Goal: Participate in discussion

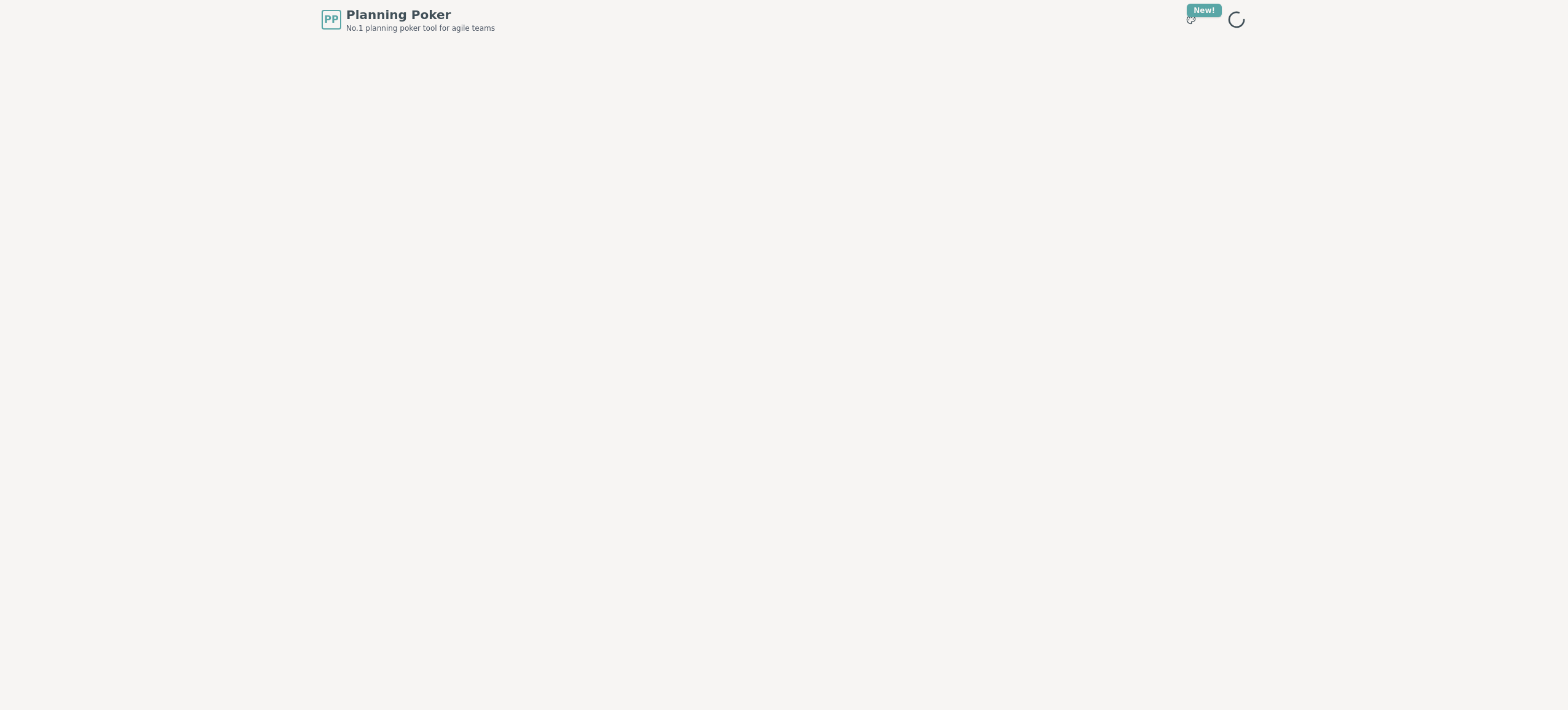
click at [255, 316] on div "PP Planning Poker No.1 planning poker tool for agile teams Toggle theme New! Me…" at bounding box center [784, 355] width 1568 height 710
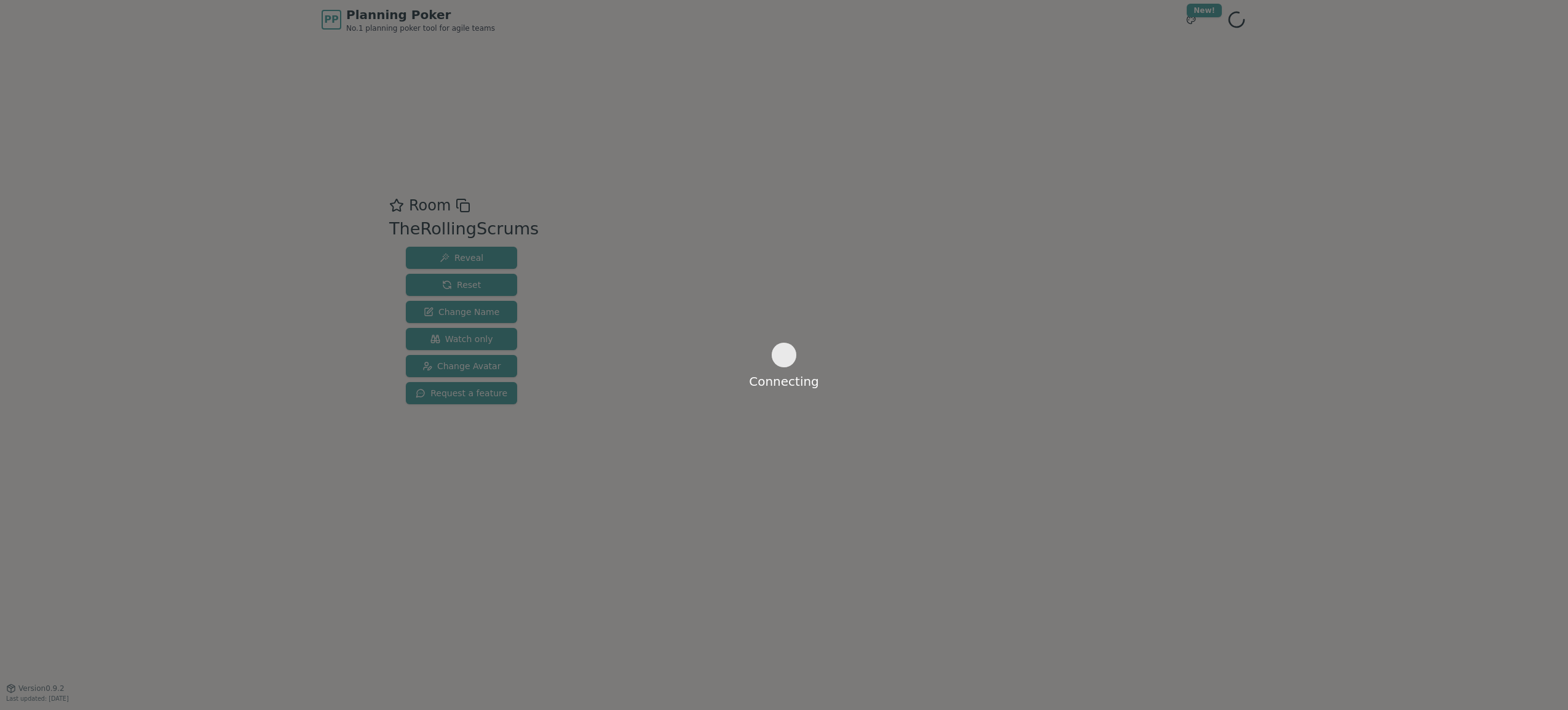
click at [754, 395] on div "Connecting" at bounding box center [784, 355] width 1568 height 710
click at [1379, 333] on div "Connecting" at bounding box center [784, 355] width 1568 height 710
click at [749, 368] on div "Connecting" at bounding box center [784, 355] width 1568 height 710
click at [245, 394] on div "Connecting" at bounding box center [784, 355] width 1568 height 710
click at [797, 393] on div "Connecting" at bounding box center [784, 355] width 1568 height 710
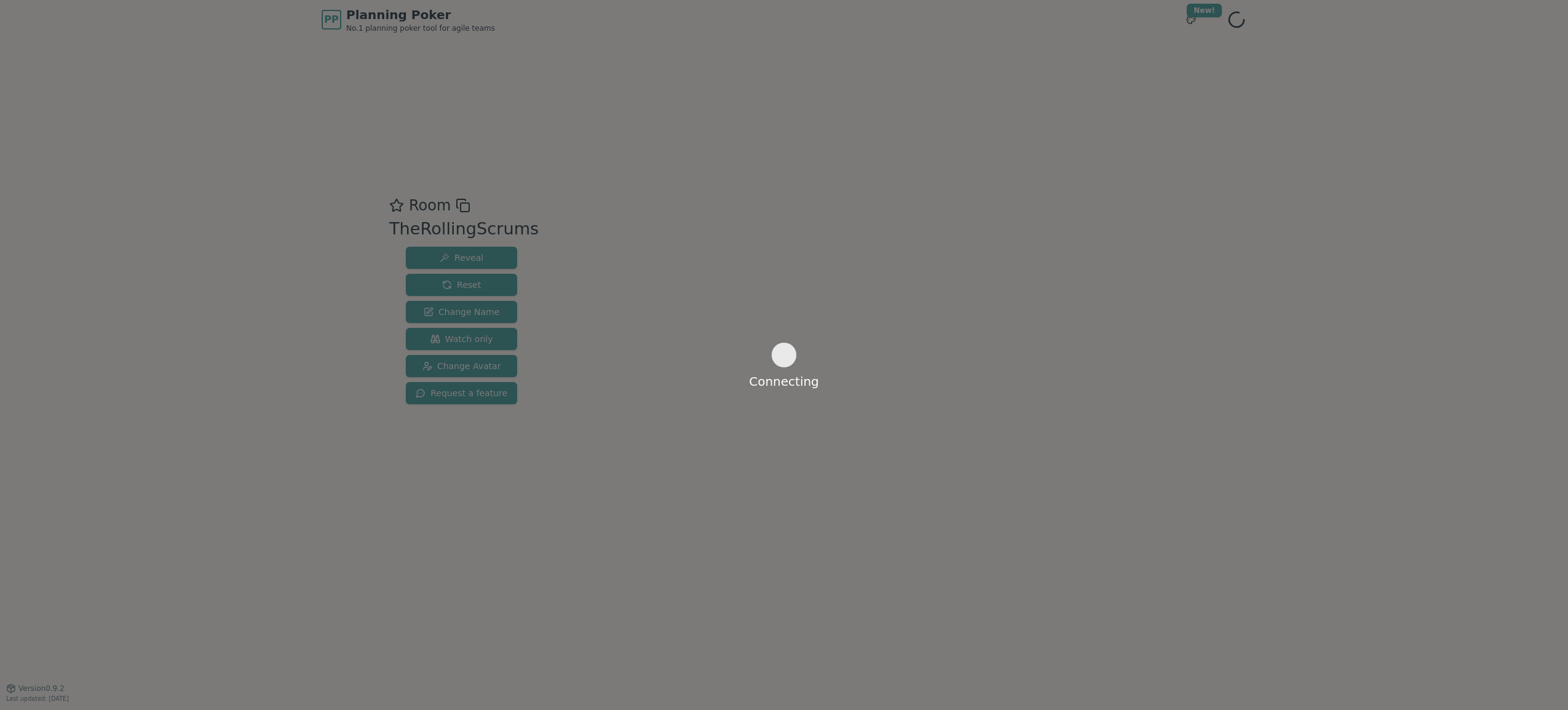
click at [793, 372] on div "Connecting" at bounding box center [784, 372] width 70 height 0
click at [780, 409] on div "Connecting" at bounding box center [784, 355] width 1568 height 710
drag, startPoint x: 570, startPoint y: 428, endPoint x: 708, endPoint y: 415, distance: 138.6
click at [762, 303] on div "Connecting" at bounding box center [784, 355] width 1568 height 710
click at [752, 387] on div "Connecting" at bounding box center [784, 355] width 1568 height 710
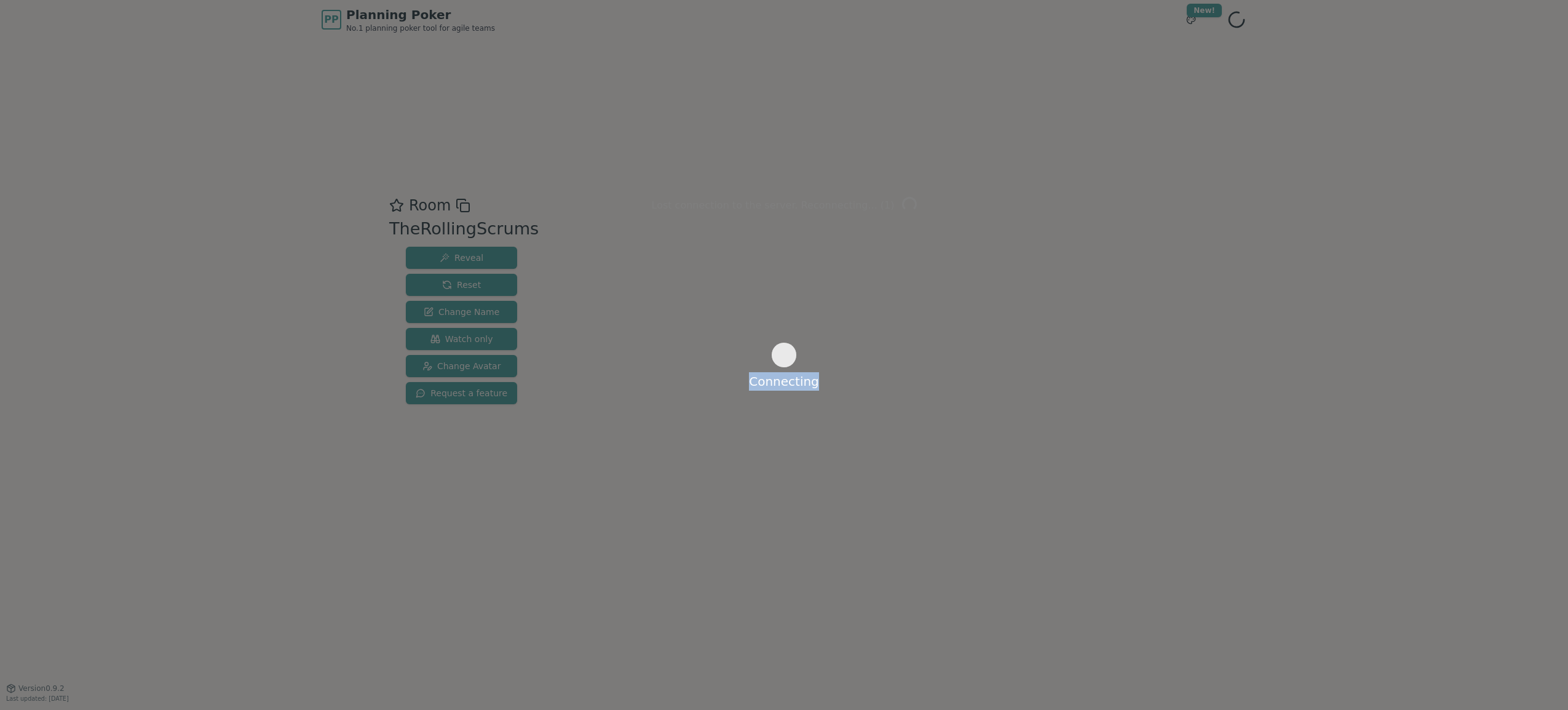
drag, startPoint x: 746, startPoint y: 381, endPoint x: 853, endPoint y: 373, distance: 107.3
click at [853, 373] on div "Connecting" at bounding box center [784, 355] width 1568 height 710
drag, startPoint x: 853, startPoint y: 373, endPoint x: 855, endPoint y: 398, distance: 25.1
click at [855, 398] on div "Connecting" at bounding box center [784, 355] width 1568 height 710
drag, startPoint x: 825, startPoint y: 355, endPoint x: 777, endPoint y: 368, distance: 49.7
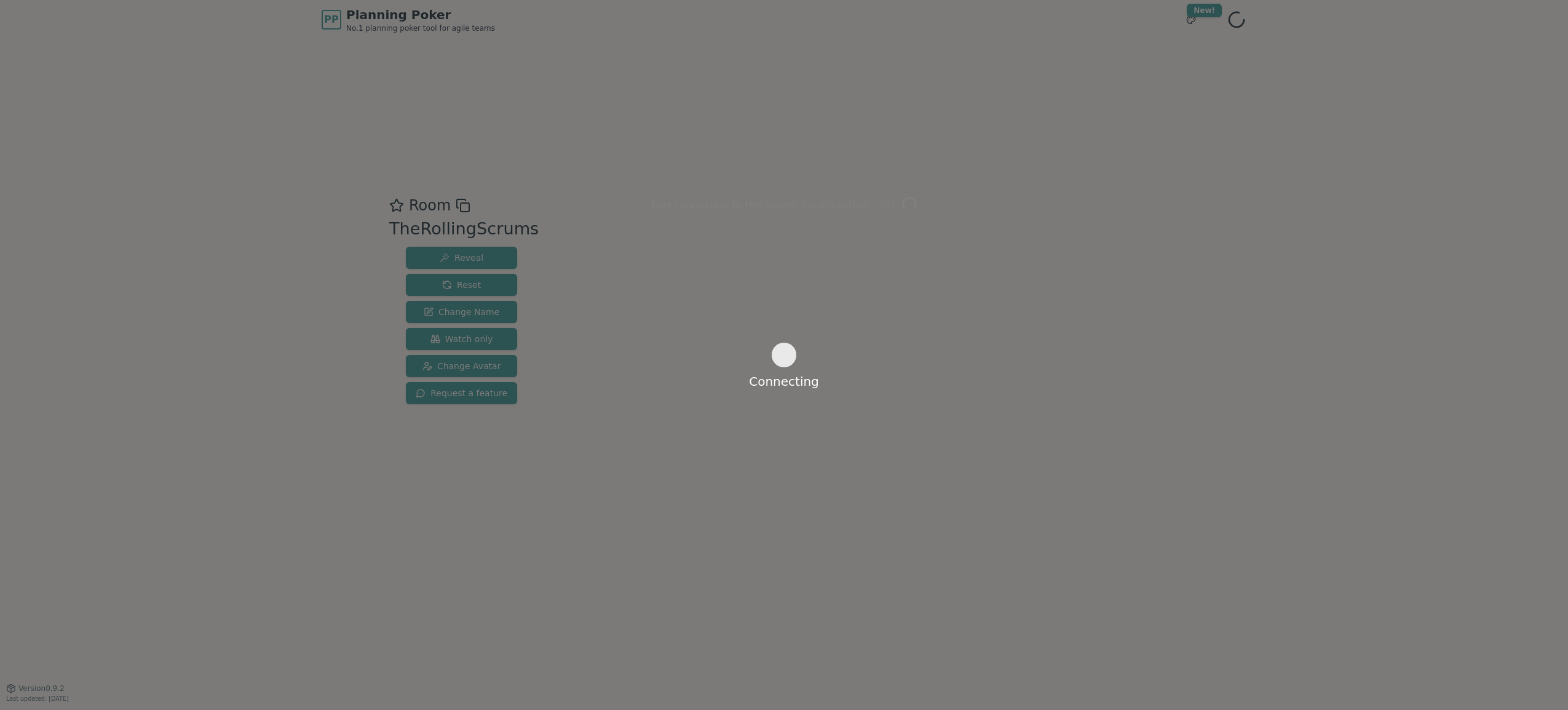
click at [782, 366] on div "Connecting" at bounding box center [784, 355] width 1568 height 710
click at [717, 432] on div "Connecting" at bounding box center [784, 355] width 1568 height 710
click at [853, 537] on div "Connecting" at bounding box center [784, 355] width 1568 height 710
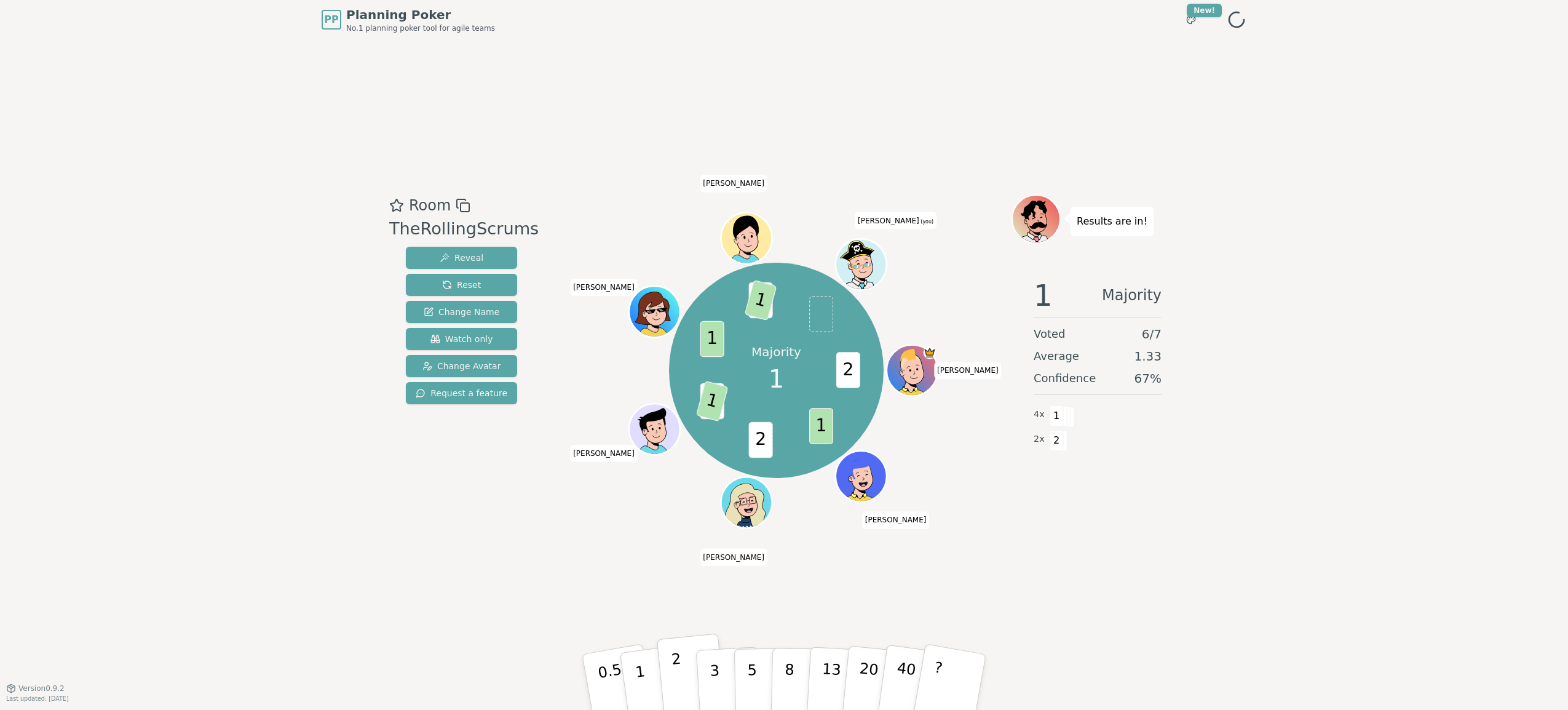
click at [674, 687] on p "2" at bounding box center [679, 683] width 16 height 67
drag, startPoint x: 674, startPoint y: 687, endPoint x: 632, endPoint y: 686, distance: 42.0
click at [662, 686] on button "2" at bounding box center [691, 670] width 70 height 98
click at [632, 686] on button "1" at bounding box center [654, 682] width 73 height 100
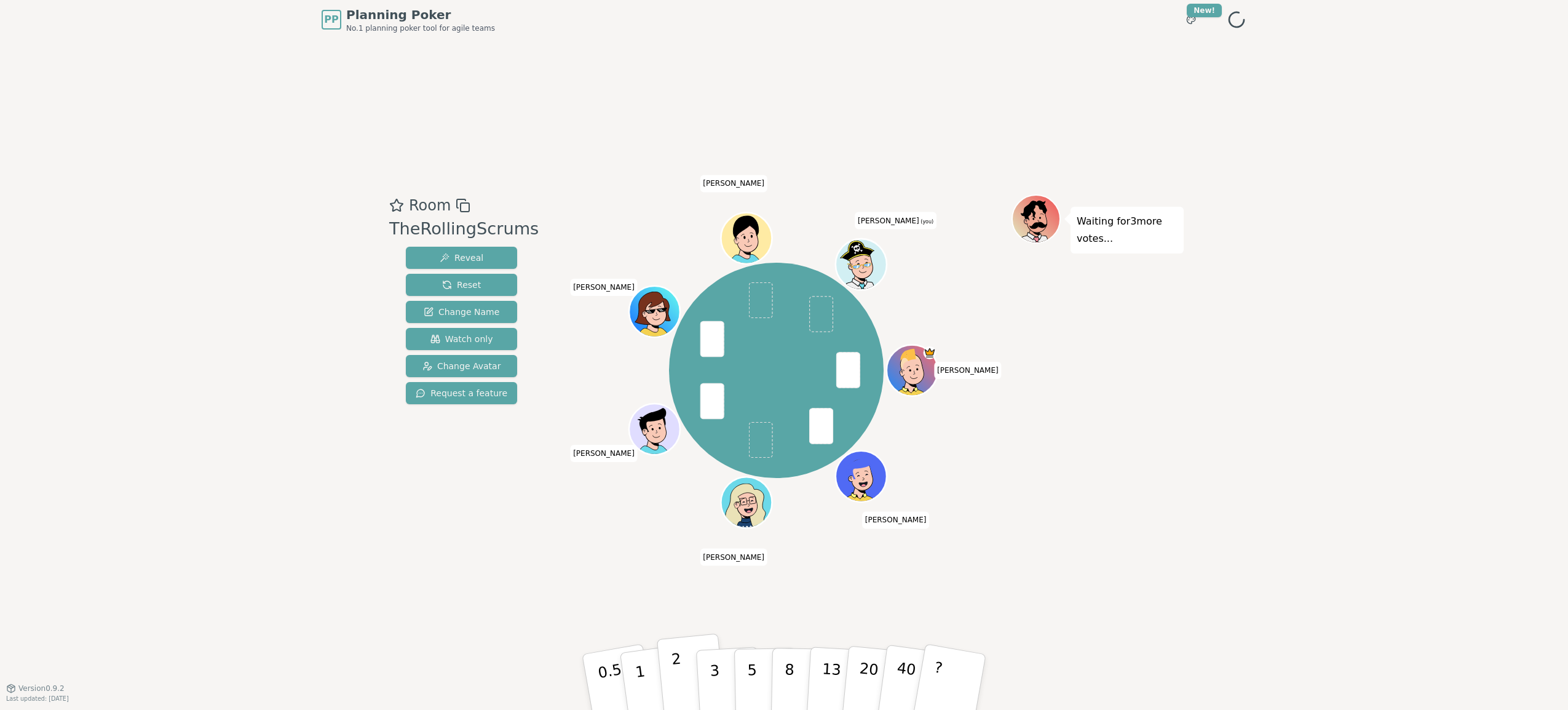
click at [679, 676] on p "2" at bounding box center [679, 683] width 16 height 67
drag, startPoint x: 191, startPoint y: 457, endPoint x: 201, endPoint y: 457, distance: 10.0
click at [191, 457] on div "PP Planning Poker No.1 planning poker tool for agile teams Toggle theme New! Me…" at bounding box center [784, 355] width 1568 height 710
click at [758, 676] on button "5" at bounding box center [765, 682] width 63 height 94
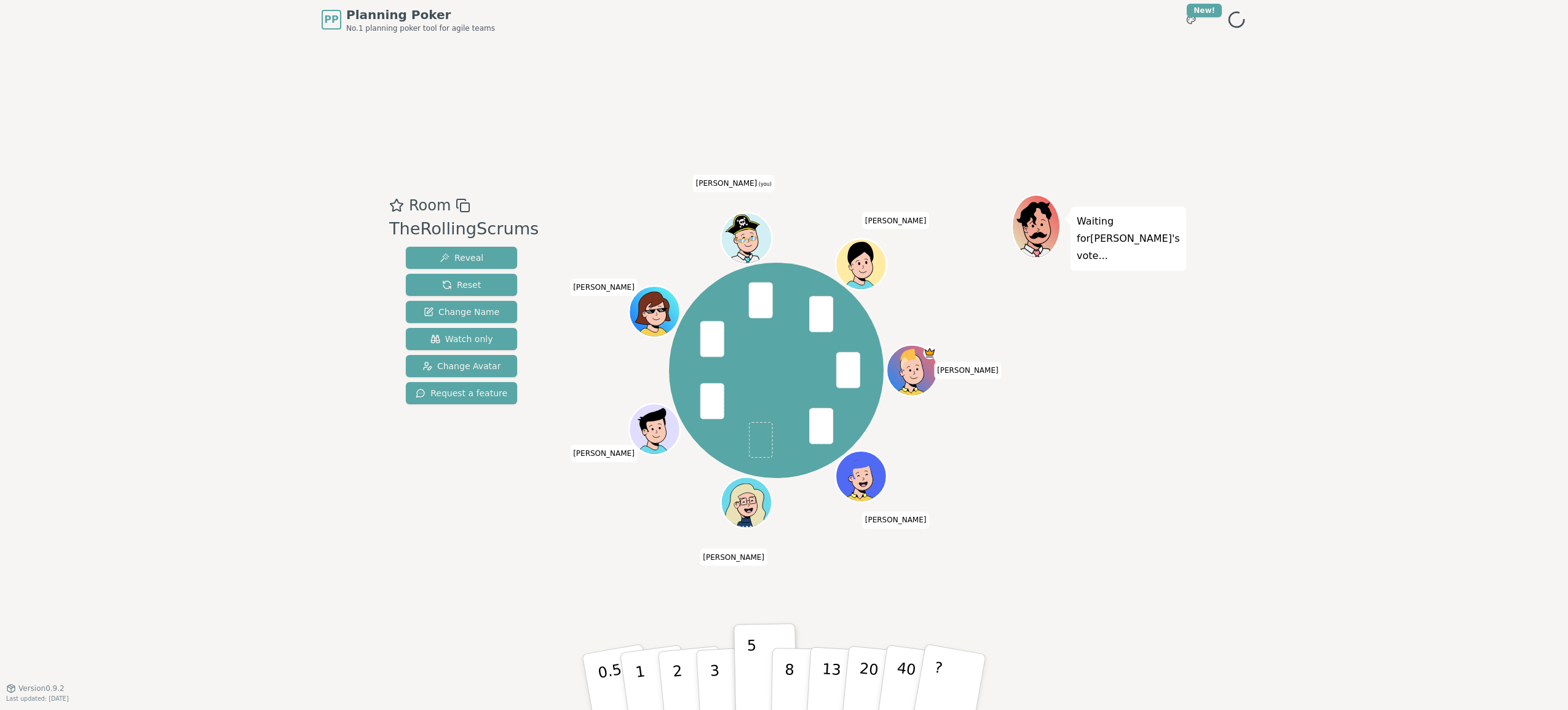
drag, startPoint x: 1035, startPoint y: 700, endPoint x: 1028, endPoint y: 707, distance: 9.9
click at [1035, 700] on div "PP Planning Poker No.1 planning poker tool for agile teams Toggle theme New! Me…" at bounding box center [784, 355] width 1568 height 710
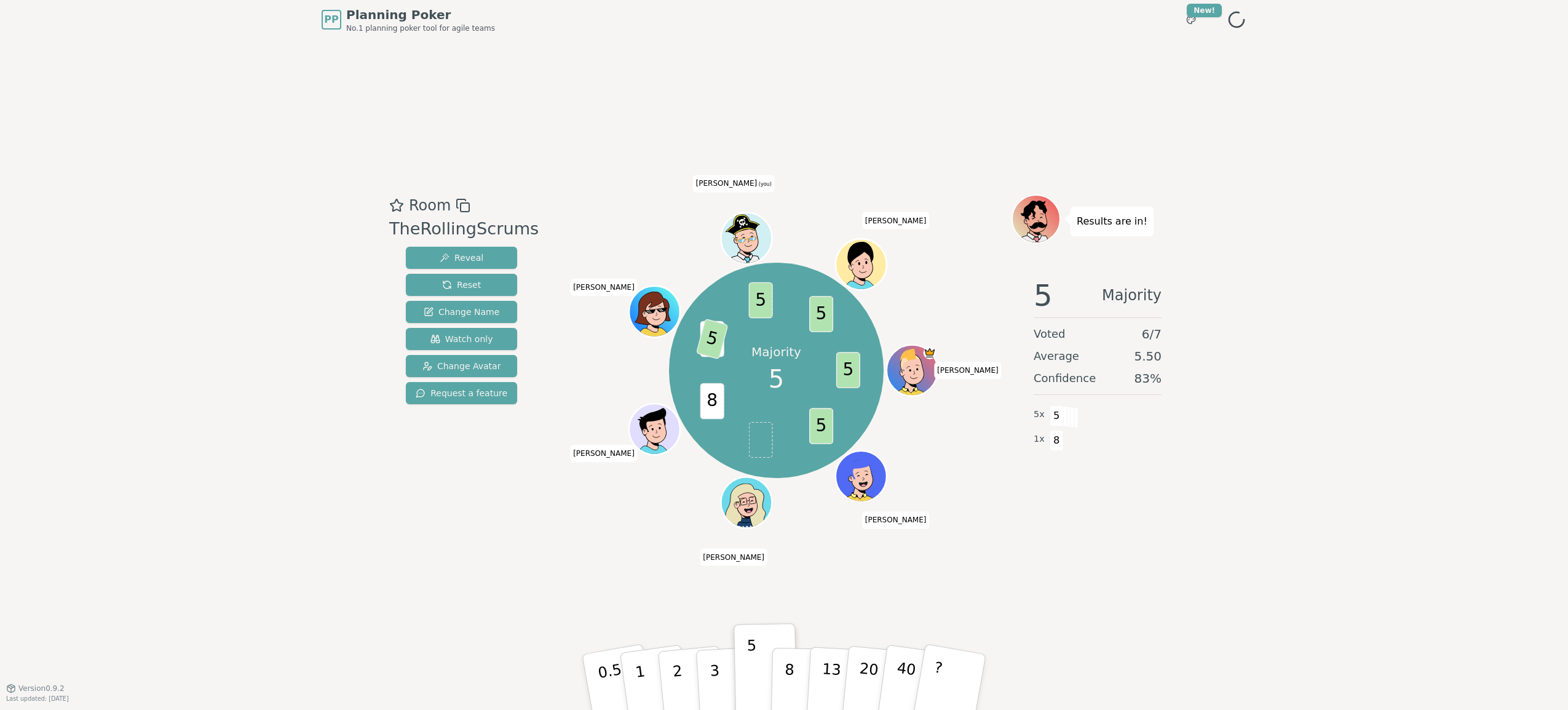
click at [220, 490] on div "PP Planning Poker No.1 planning poker tool for agile teams Toggle theme New! Me…" at bounding box center [784, 355] width 1568 height 710
drag, startPoint x: 281, startPoint y: 641, endPoint x: 348, endPoint y: 640, distance: 67.0
click at [281, 641] on div "PP Planning Poker No.1 planning poker tool for agile teams Toggle theme New! Me…" at bounding box center [784, 355] width 1568 height 710
drag, startPoint x: 330, startPoint y: 484, endPoint x: 348, endPoint y: 483, distance: 18.0
click at [330, 484] on div "PP Planning Poker No.1 planning poker tool for agile teams Toggle theme New! Me…" at bounding box center [784, 355] width 1568 height 710
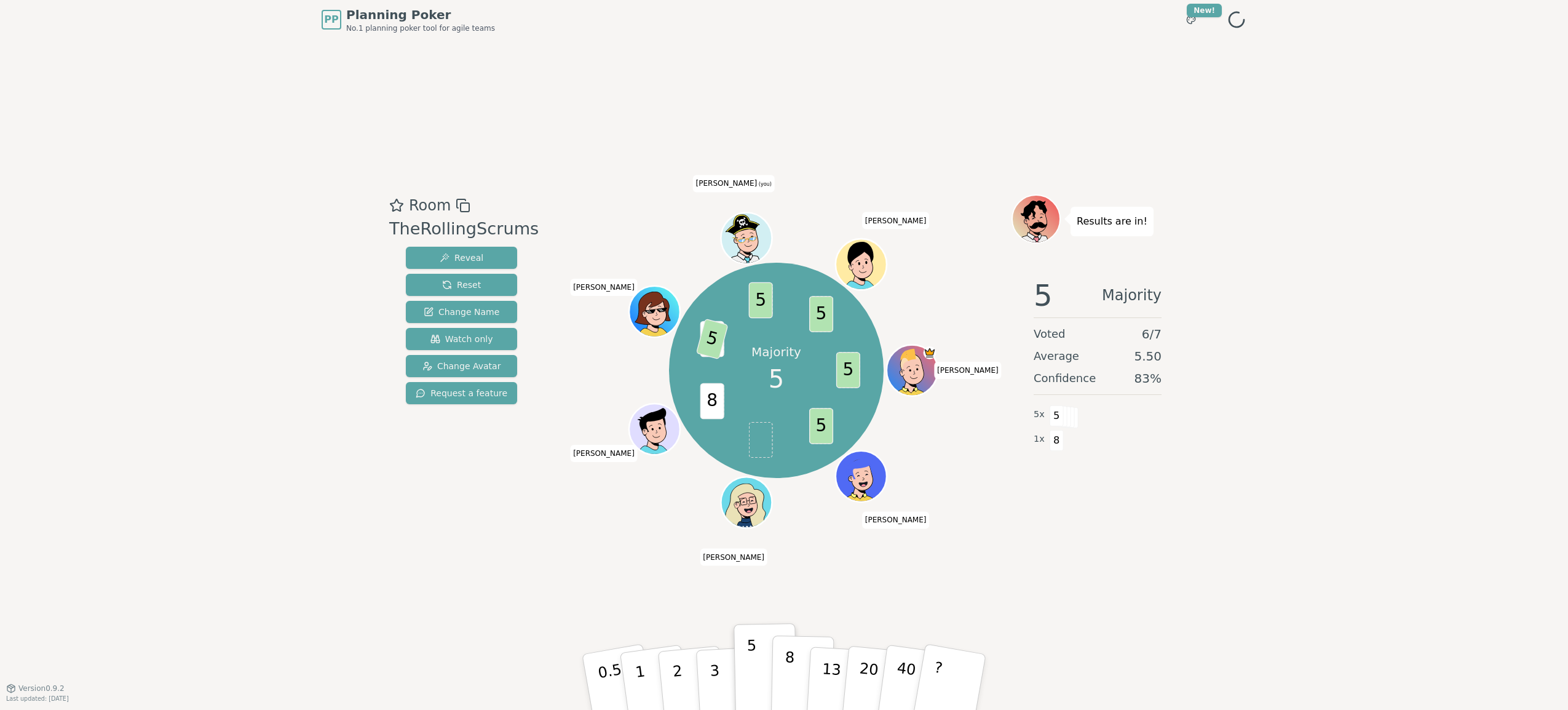
click at [787, 676] on p "8" at bounding box center [790, 681] width 11 height 66
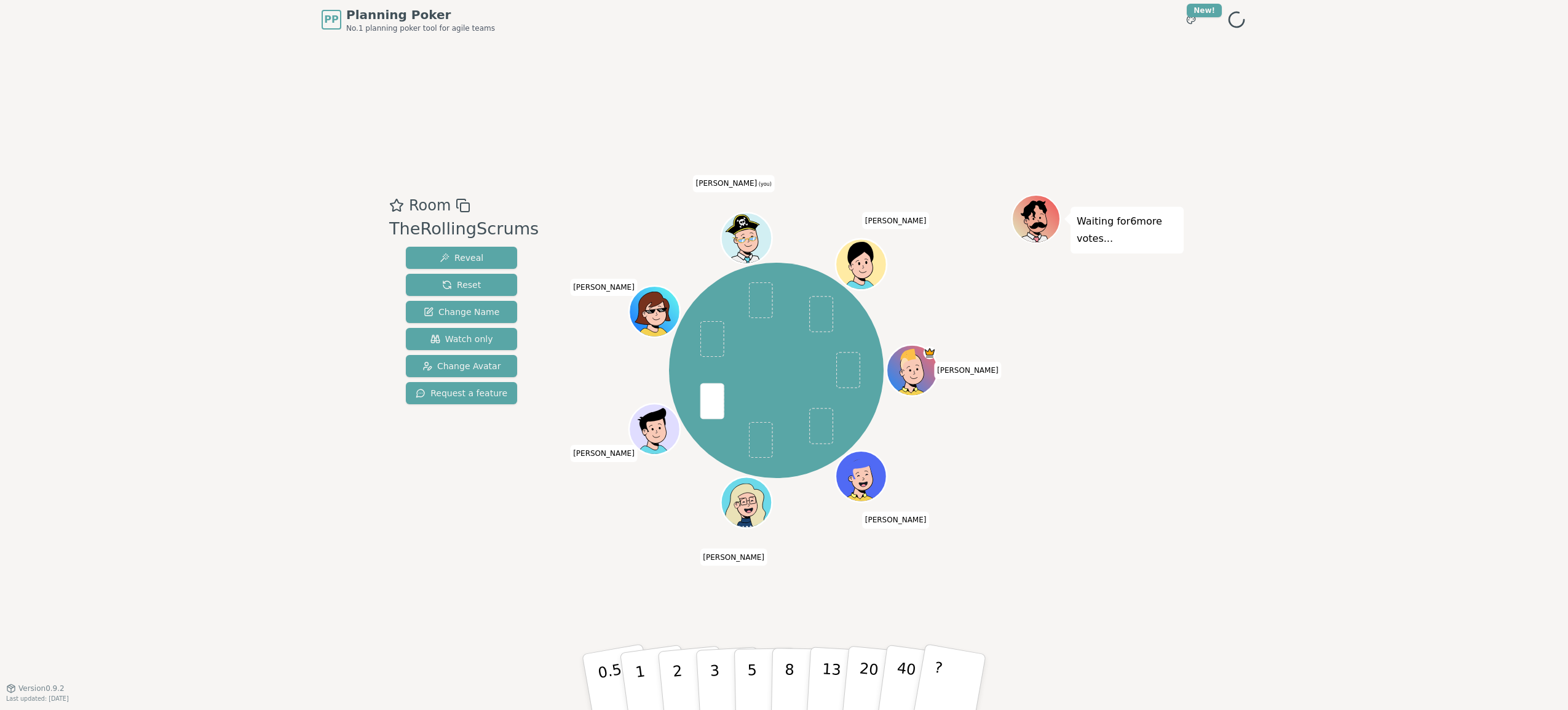
click at [270, 391] on div "PP Planning Poker No.1 planning poker tool for agile teams Toggle theme New! Me…" at bounding box center [784, 355] width 1568 height 710
drag, startPoint x: 199, startPoint y: 396, endPoint x: 517, endPoint y: 571, distance: 363.0
click at [199, 396] on div "PP Planning Poker No.1 planning poker tool for agile teams Toggle theme New! Me…" at bounding box center [784, 355] width 1568 height 710
click at [794, 686] on button "8" at bounding box center [803, 682] width 63 height 94
click at [771, 623] on button "8" at bounding box center [803, 670] width 63 height 94
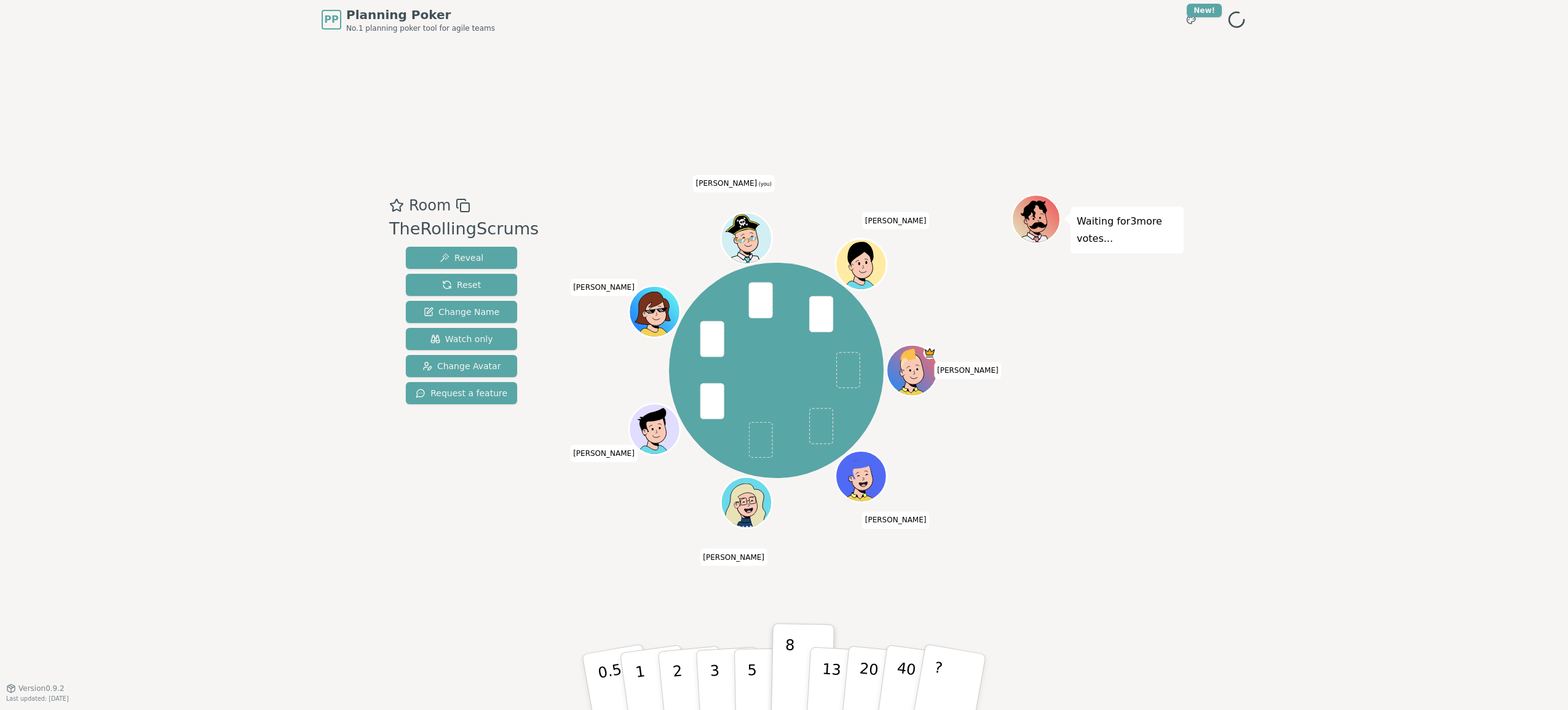
click at [567, 493] on div "Mike Greg Susset SM Antonio Dawn Samuel (you) Chandru" at bounding box center [776, 371] width 470 height 307
